Goal: Find specific page/section: Find specific page/section

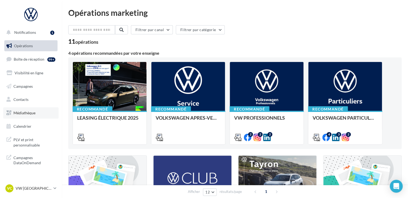
click at [45, 117] on link "Médiathèque" at bounding box center [30, 112] width 55 height 11
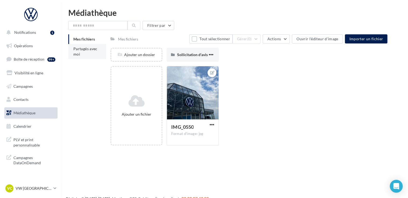
click at [77, 57] on li "Partagés avec moi" at bounding box center [87, 51] width 38 height 15
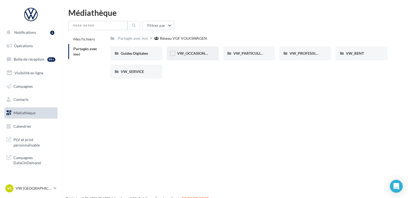
click at [195, 51] on div "VW_OCCASIONS_GARANTIES" at bounding box center [192, 53] width 31 height 5
click at [200, 54] on span "VW_OCCASIONS_GARANTIES" at bounding box center [203, 53] width 53 height 5
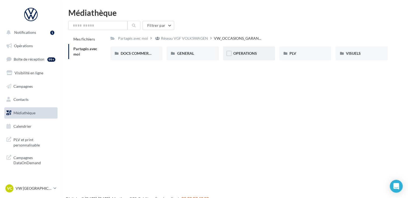
click at [248, 50] on div "OPERATIONS" at bounding box center [249, 53] width 52 height 14
click at [31, 64] on link "Boîte de réception 99+" at bounding box center [30, 59] width 55 height 12
